Goal: Browse casually

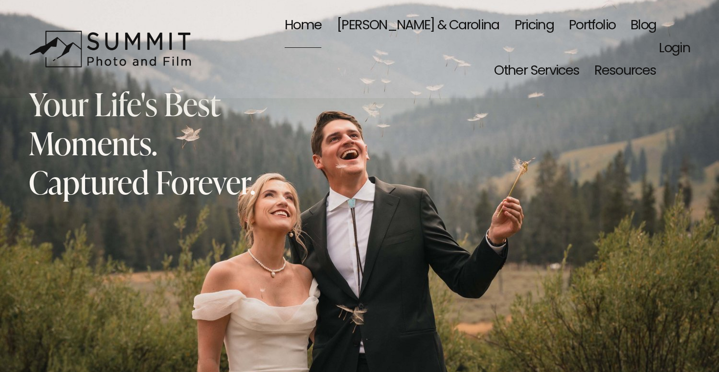
click at [393, 18] on link "[PERSON_NAME] & Carolina" at bounding box center [417, 25] width 163 height 45
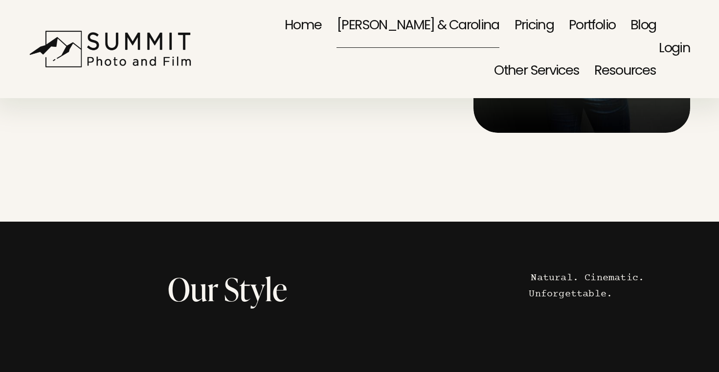
scroll to position [1369, 0]
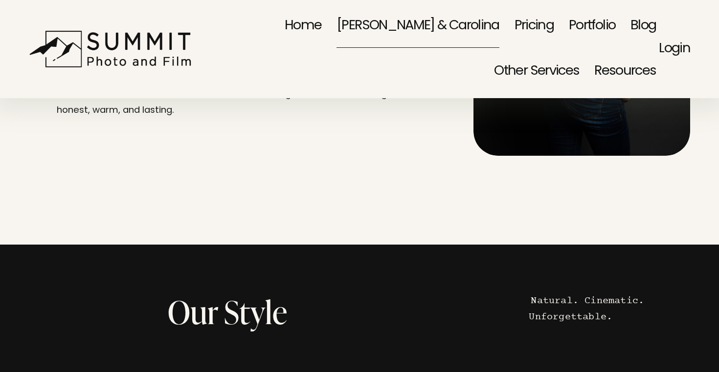
click at [568, 30] on link "Portfolio" at bounding box center [591, 25] width 46 height 45
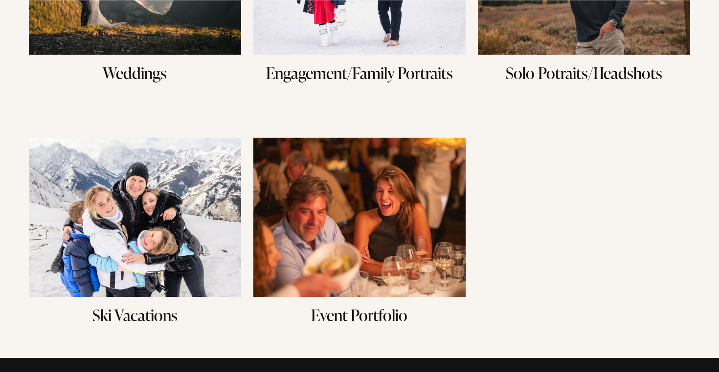
scroll to position [269, 0]
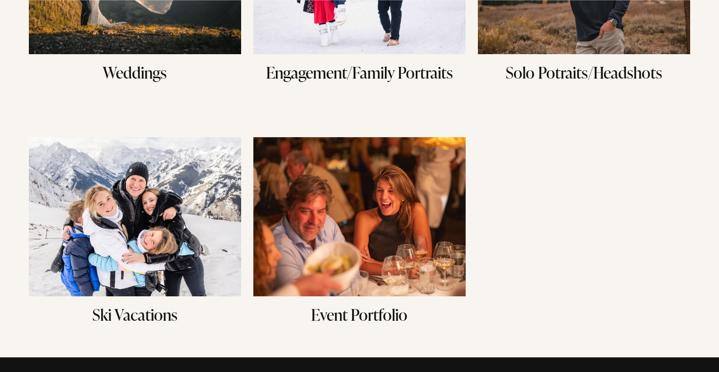
click at [393, 206] on img at bounding box center [359, 216] width 212 height 159
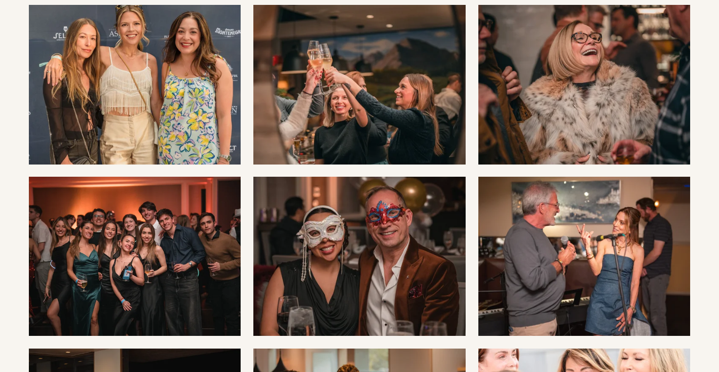
scroll to position [734, 0]
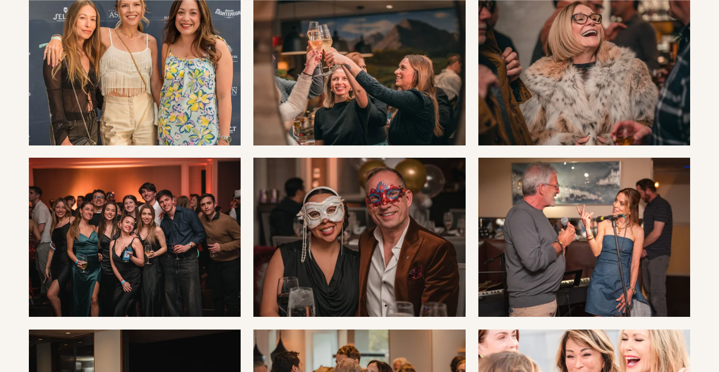
click at [170, 205] on img at bounding box center [135, 237] width 212 height 159
click at [352, 187] on img at bounding box center [359, 237] width 212 height 159
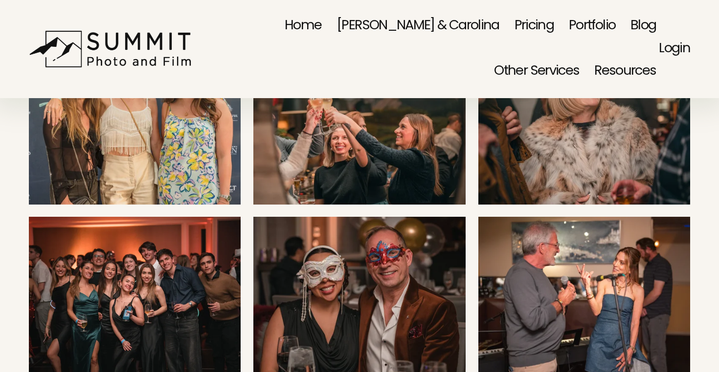
scroll to position [633, 0]
